Goal: Task Accomplishment & Management: Use online tool/utility

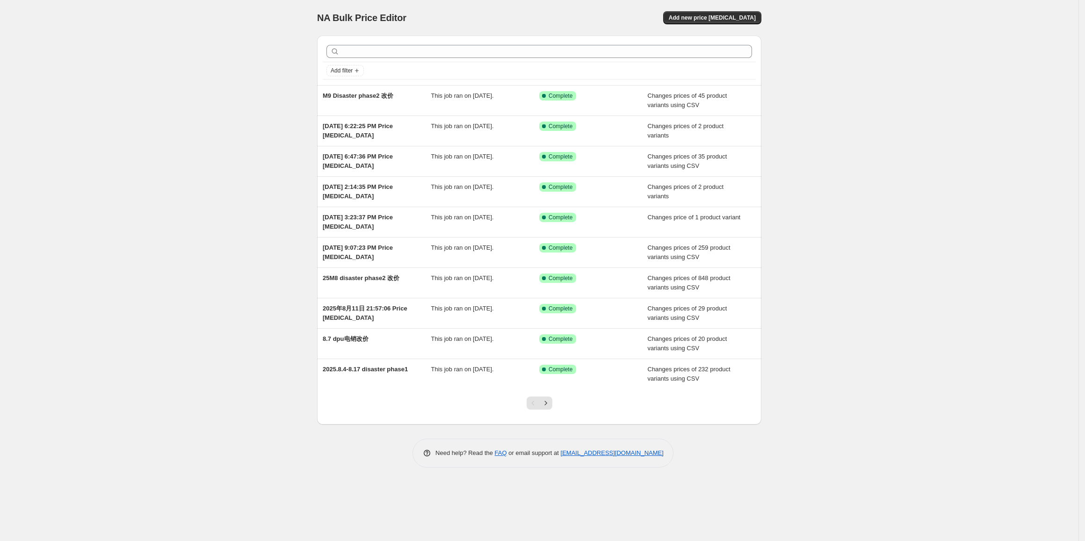
click at [206, 193] on div "NA Bulk Price Editor. This page is ready NA Bulk Price Editor Add new price [ME…" at bounding box center [539, 270] width 1078 height 541
click at [726, 20] on span "Add new price [MEDICAL_DATA]" at bounding box center [712, 17] width 87 height 7
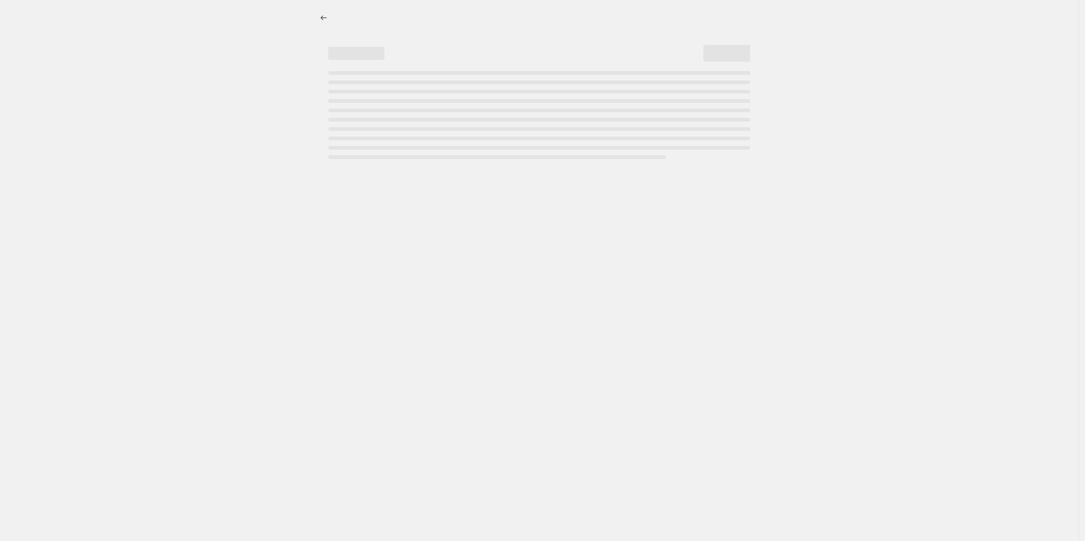
select select "percentage"
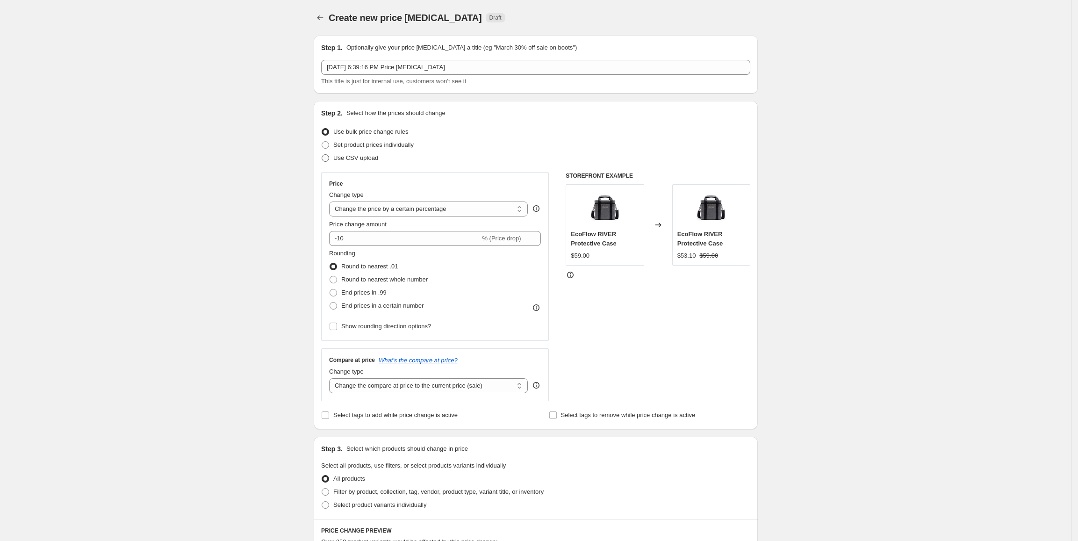
click at [371, 161] on span "Use CSV upload" at bounding box center [355, 157] width 45 height 7
click at [322, 155] on input "Use CSV upload" at bounding box center [322, 154] width 0 height 0
radio input "true"
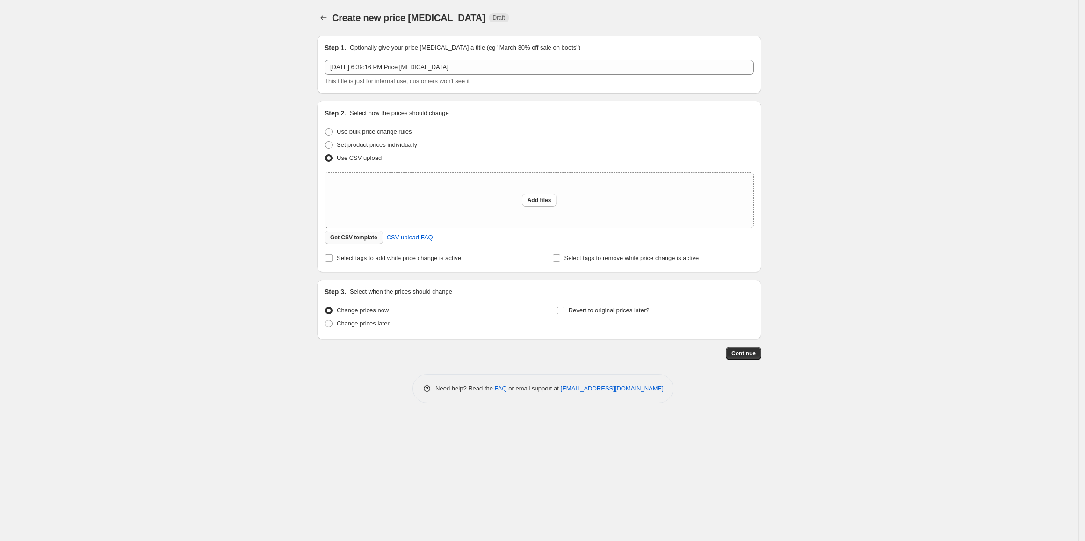
click at [363, 235] on span "Get CSV template" at bounding box center [353, 237] width 47 height 7
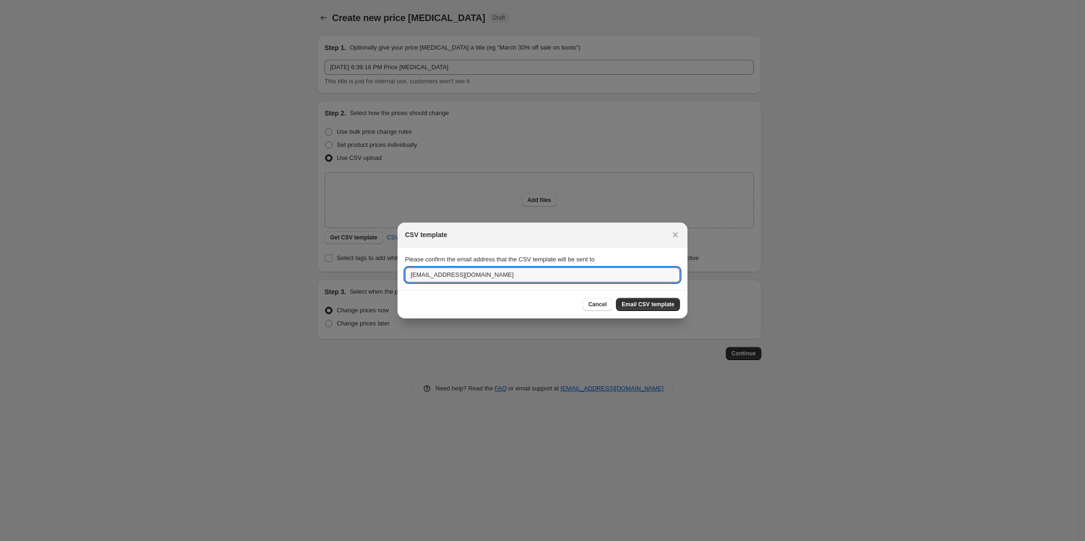
drag, startPoint x: 436, startPoint y: 272, endPoint x: 344, endPoint y: 274, distance: 92.1
click at [344, 540] on div "CSV template Please confirm the email address that the CSV template will be sen…" at bounding box center [542, 541] width 1085 height 0
type input "[EMAIL_ADDRESS][DOMAIN_NAME]"
click at [540, 310] on div "Cancel Email CSV template" at bounding box center [542, 304] width 275 height 13
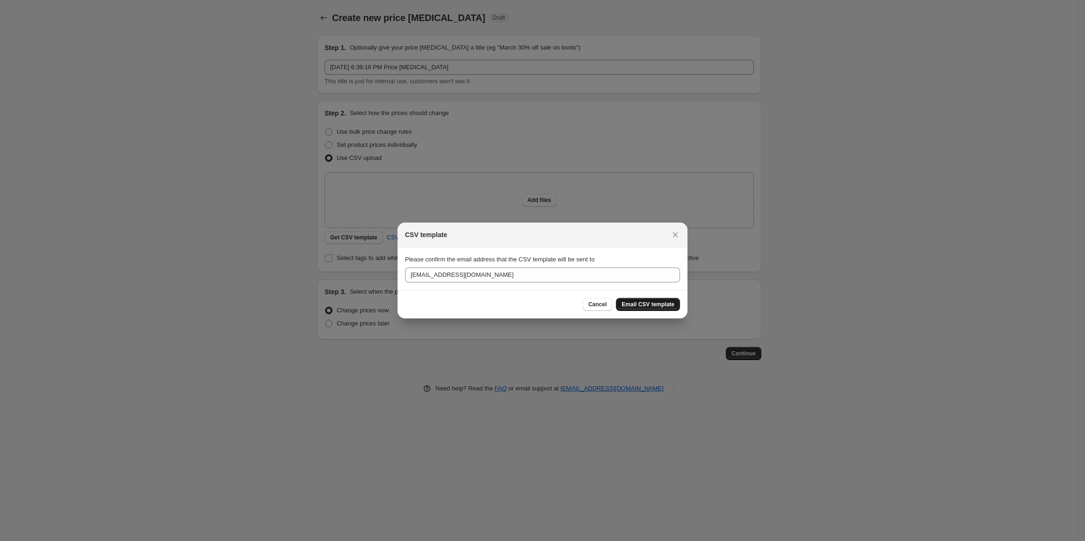
click at [641, 303] on span "Email CSV template" at bounding box center [647, 304] width 53 height 7
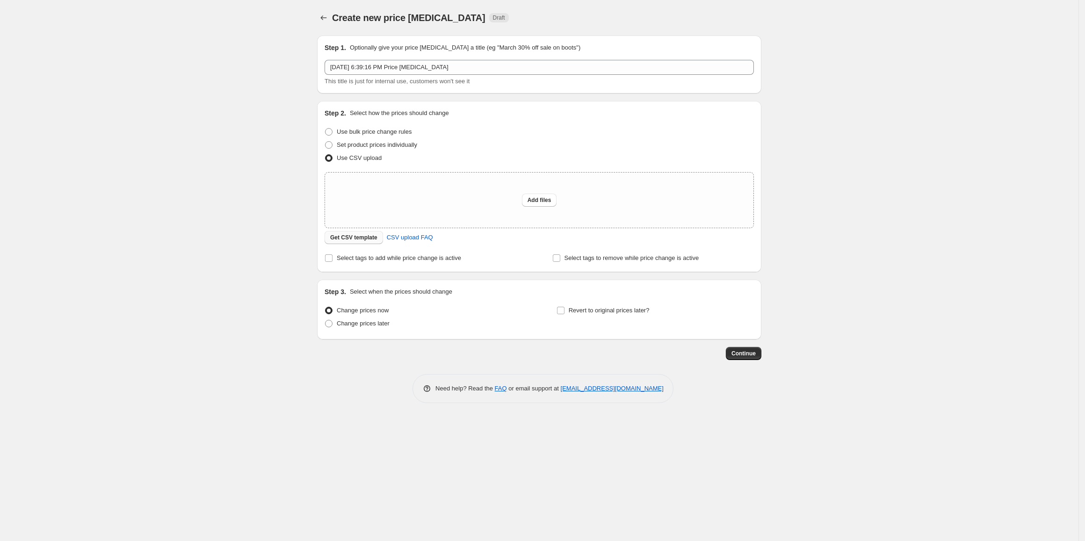
click at [362, 238] on span "Get CSV template" at bounding box center [353, 237] width 47 height 7
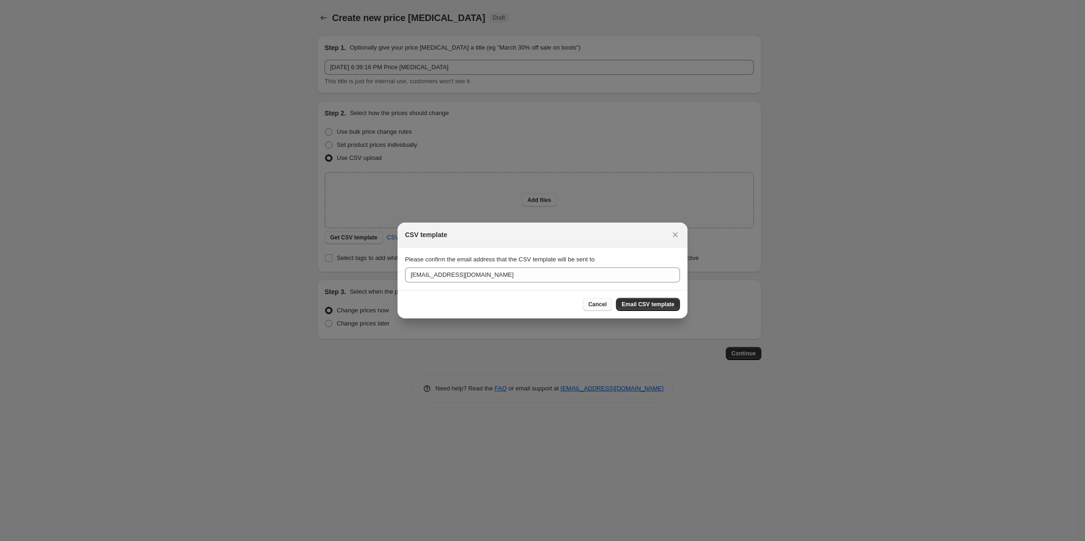
click at [601, 302] on span "Cancel" at bounding box center [597, 304] width 18 height 7
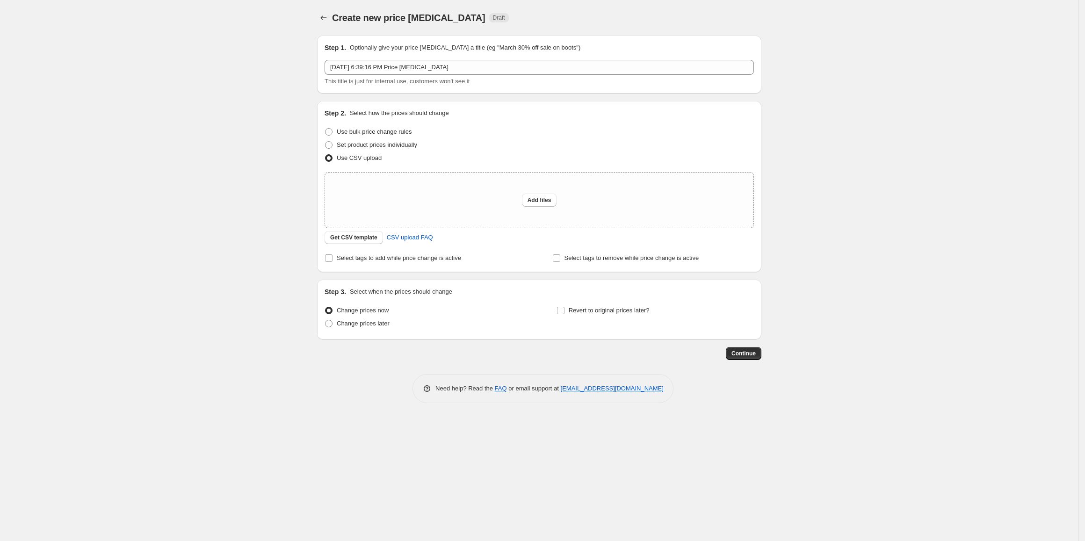
drag, startPoint x: 243, startPoint y: 75, endPoint x: 190, endPoint y: 84, distance: 54.1
click at [237, 75] on div "Create new price [MEDICAL_DATA]. This page is ready Create new price [MEDICAL_D…" at bounding box center [539, 270] width 1078 height 541
click at [496, 58] on div "Step 1. Optionally give your price [MEDICAL_DATA] a title (eg "March 30% off sa…" at bounding box center [538, 64] width 429 height 43
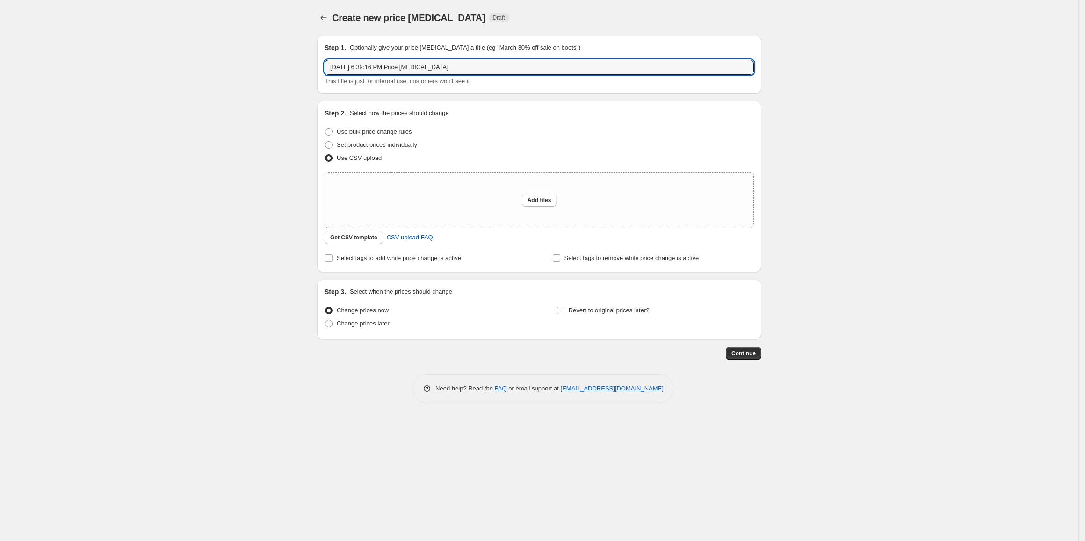
drag, startPoint x: 494, startPoint y: 65, endPoint x: 399, endPoint y: 58, distance: 94.7
click at [399, 58] on div "Step 1. Optionally give your price [MEDICAL_DATA] a title (eg "March 30% off sa…" at bounding box center [538, 64] width 429 height 43
type input "[DATE] 6:39:16 PM Givingback price"
click at [806, 122] on div "Create new price [MEDICAL_DATA]. This page is ready Create new price [MEDICAL_D…" at bounding box center [539, 270] width 1078 height 541
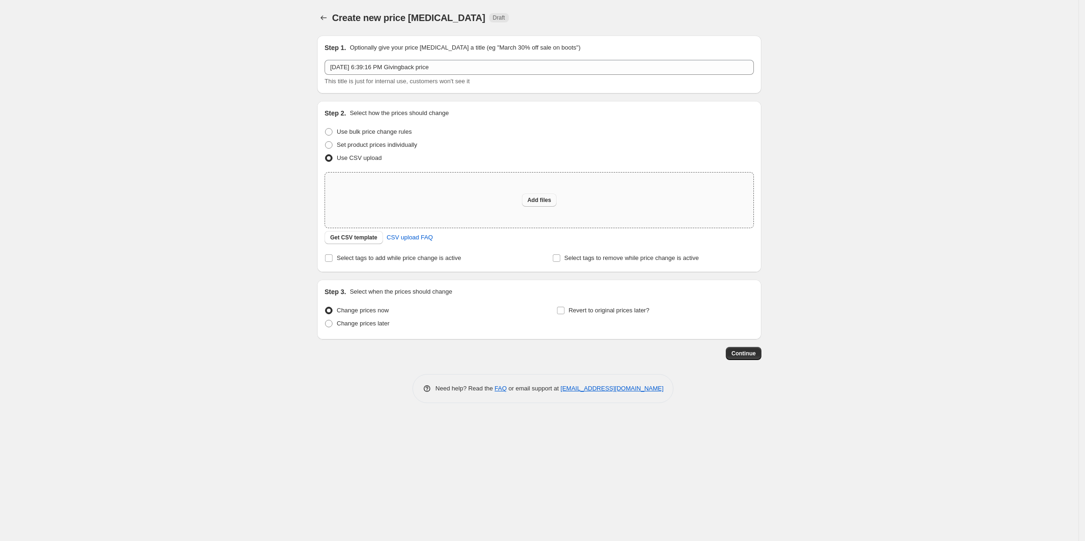
click at [550, 206] on button "Add files" at bounding box center [539, 200] width 35 height 13
type input "C:\fakepath\csv_template_user_37470 9月app.csv"
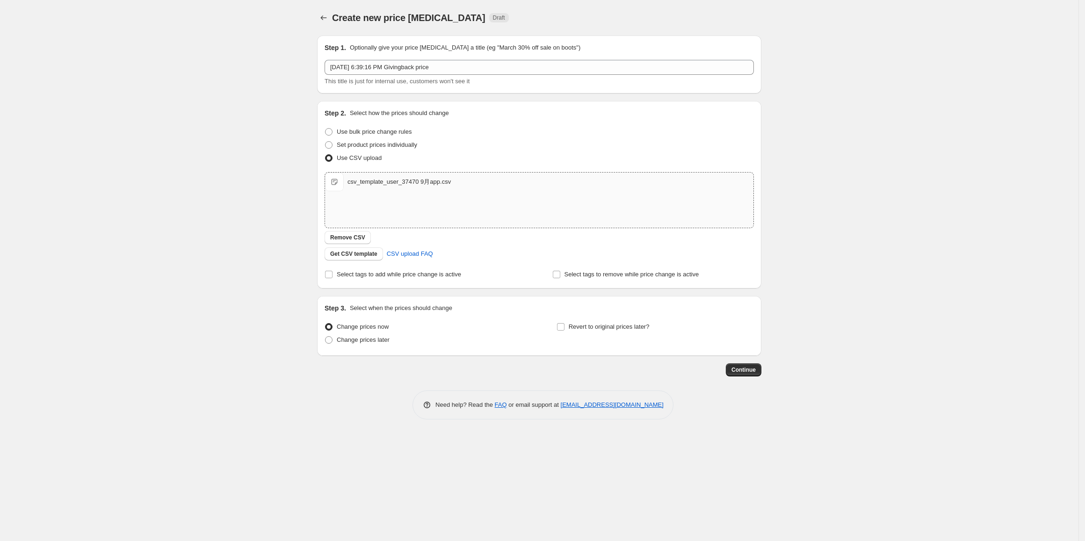
click at [870, 165] on div "Create new price [MEDICAL_DATA]. This page is ready Create new price [MEDICAL_D…" at bounding box center [539, 270] width 1078 height 541
click at [743, 369] on span "Continue" at bounding box center [743, 369] width 24 height 7
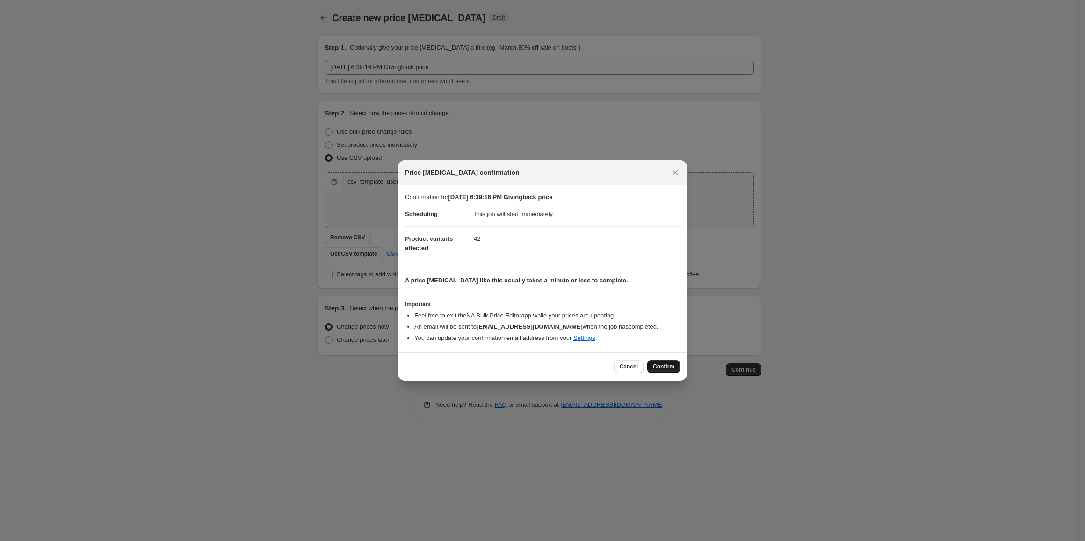
click at [659, 368] on span "Confirm" at bounding box center [664, 366] width 22 height 7
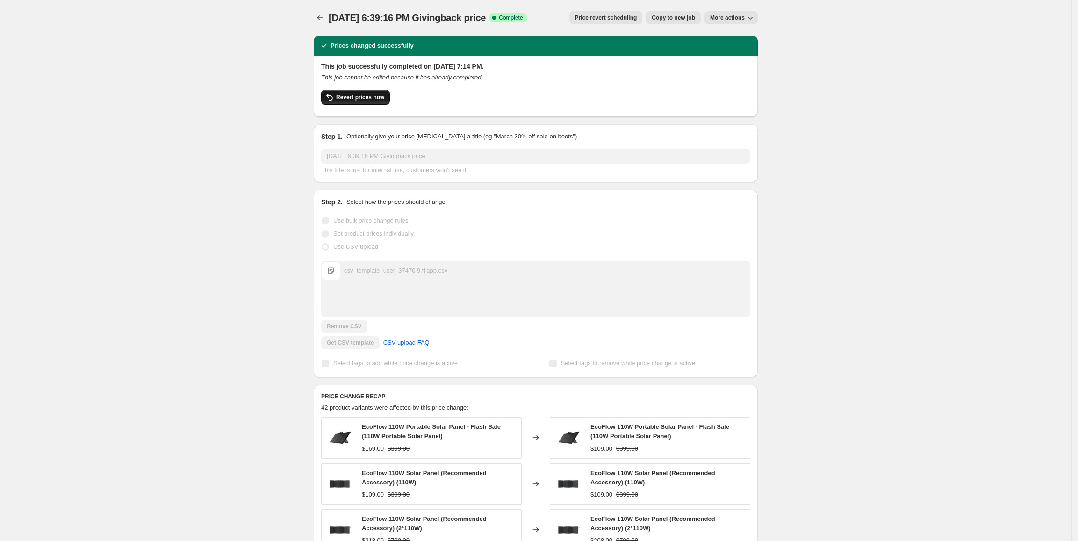
click at [356, 96] on span "Revert prices now" at bounding box center [360, 97] width 48 height 7
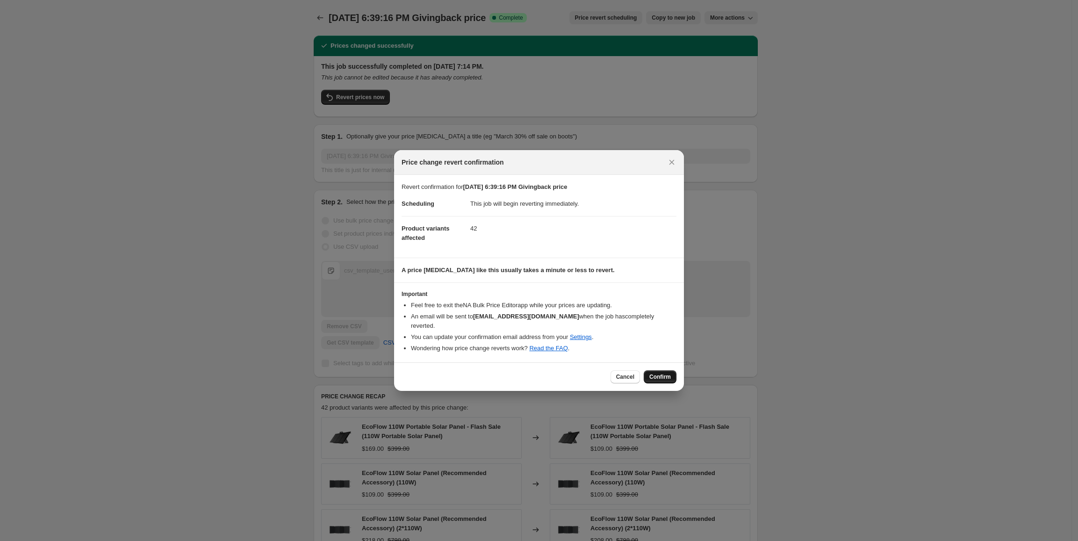
click at [659, 373] on span "Confirm" at bounding box center [660, 376] width 22 height 7
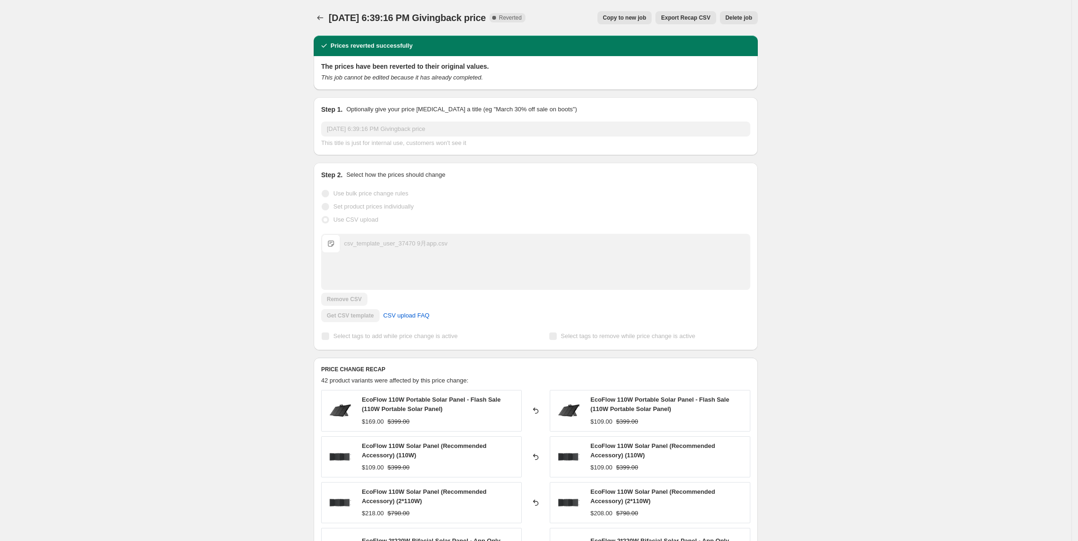
click at [636, 19] on span "Copy to new job" at bounding box center [624, 17] width 43 height 7
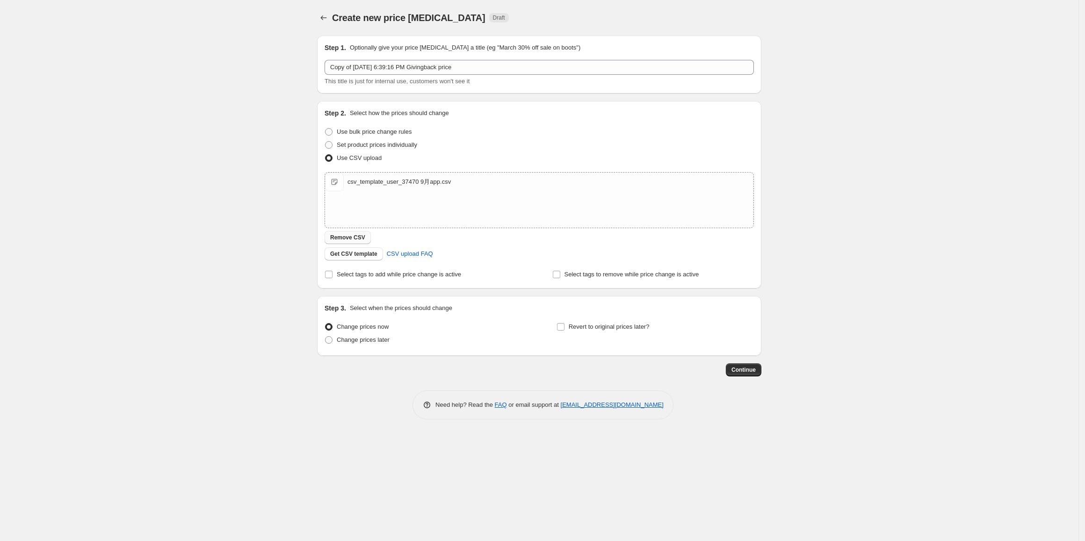
click at [348, 236] on span "Remove CSV" at bounding box center [347, 237] width 35 height 7
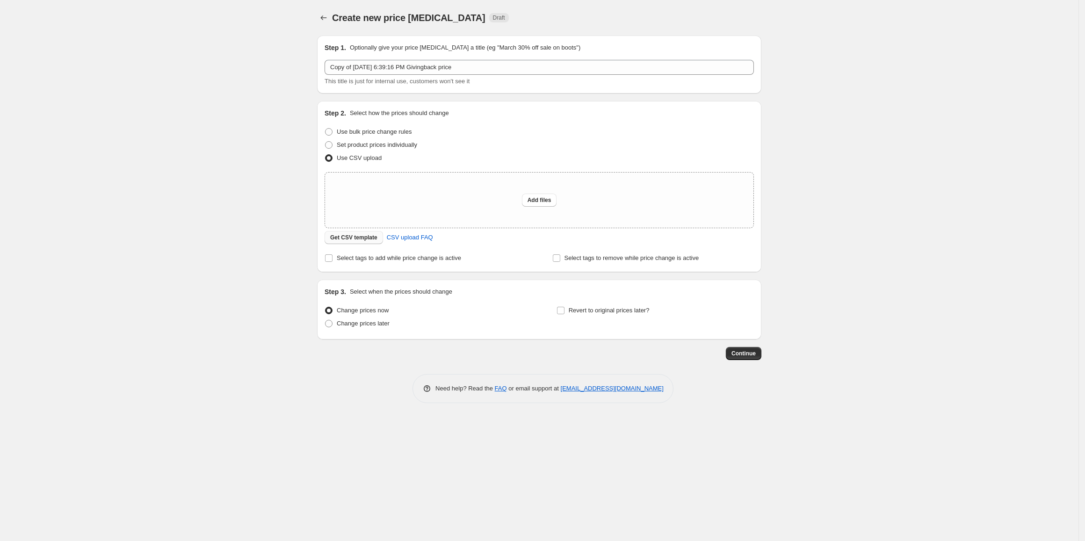
click at [355, 238] on span "Get CSV template" at bounding box center [353, 237] width 47 height 7
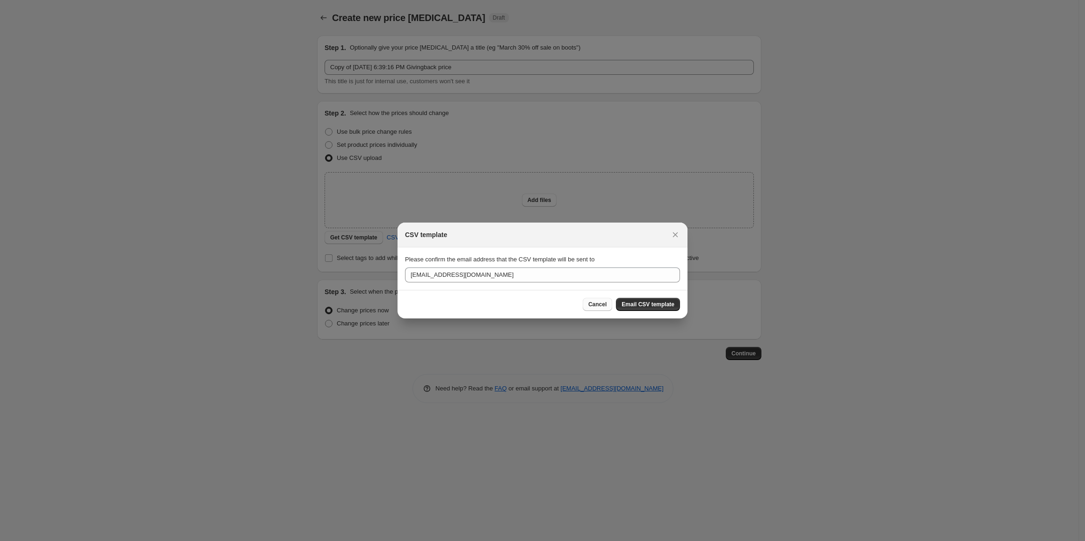
click at [599, 304] on span "Cancel" at bounding box center [597, 304] width 18 height 7
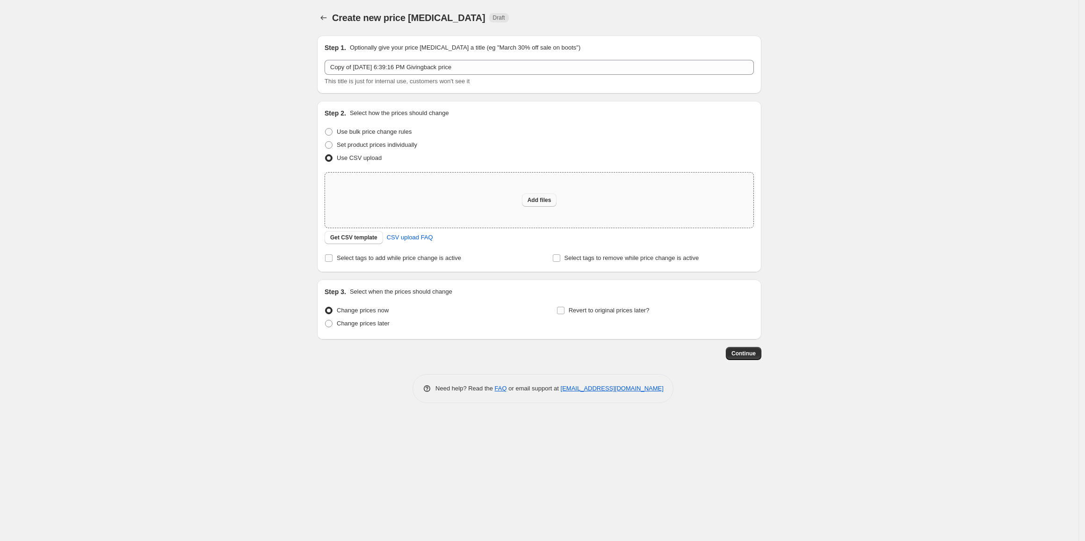
click at [542, 201] on span "Add files" at bounding box center [539, 199] width 24 height 7
type input "C:\fakepath\csv_template_user_37470 9月app.csv"
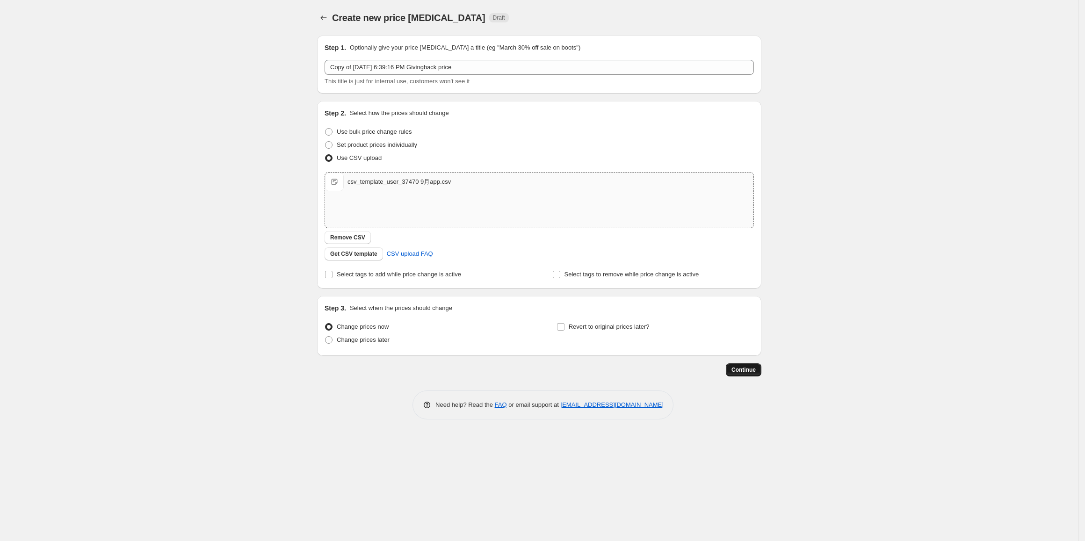
click at [741, 369] on span "Continue" at bounding box center [743, 369] width 24 height 7
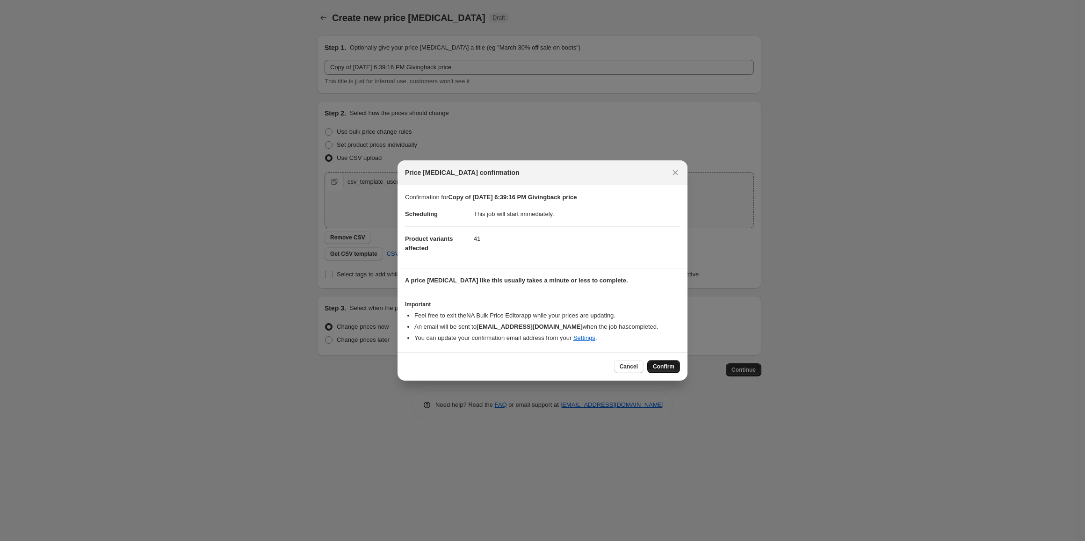
click at [667, 369] on span "Confirm" at bounding box center [664, 366] width 22 height 7
